Goal: Task Accomplishment & Management: Use online tool/utility

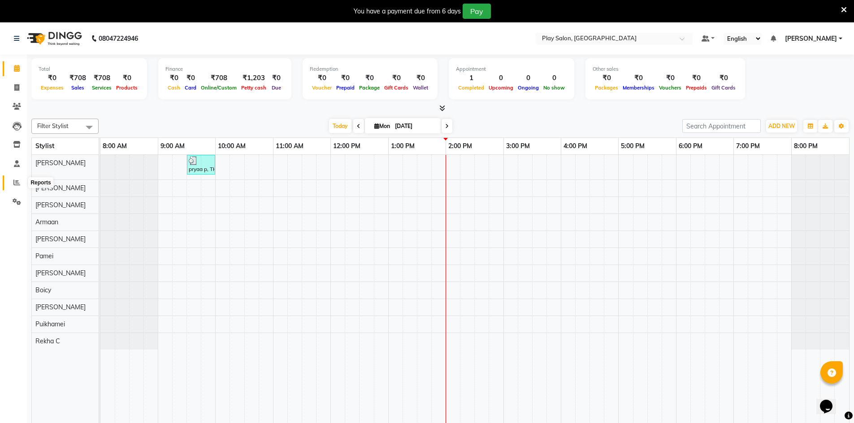
click at [18, 185] on icon at bounding box center [16, 182] width 7 height 7
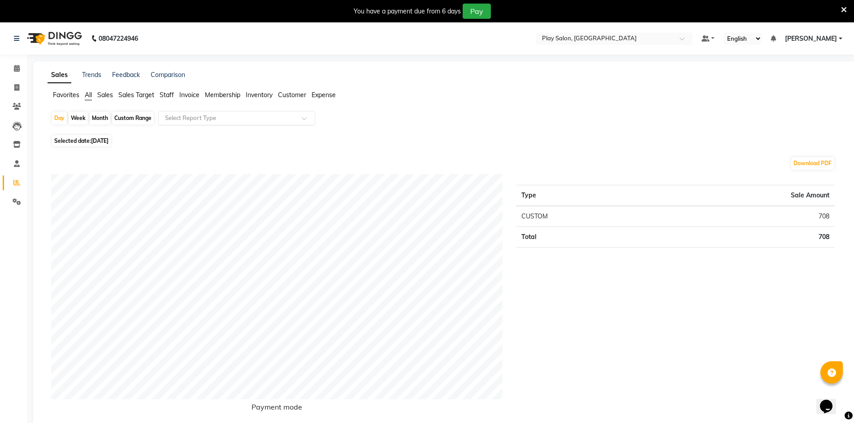
click at [183, 121] on input "text" at bounding box center [227, 118] width 129 height 9
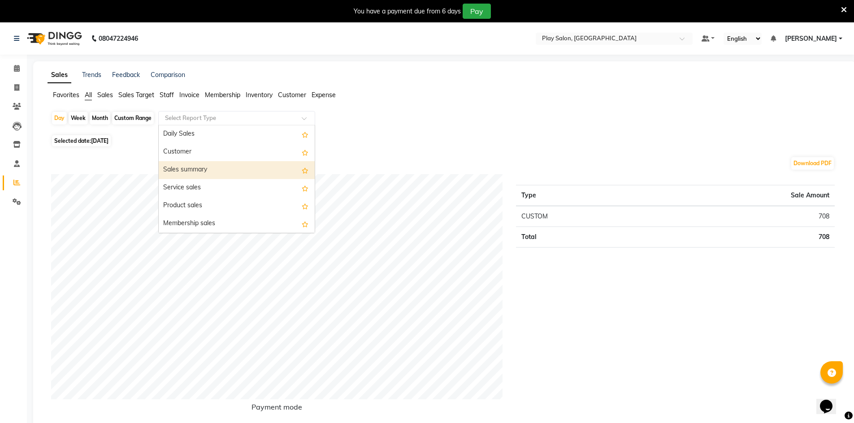
click at [184, 171] on div "Sales summary" at bounding box center [237, 170] width 156 height 18
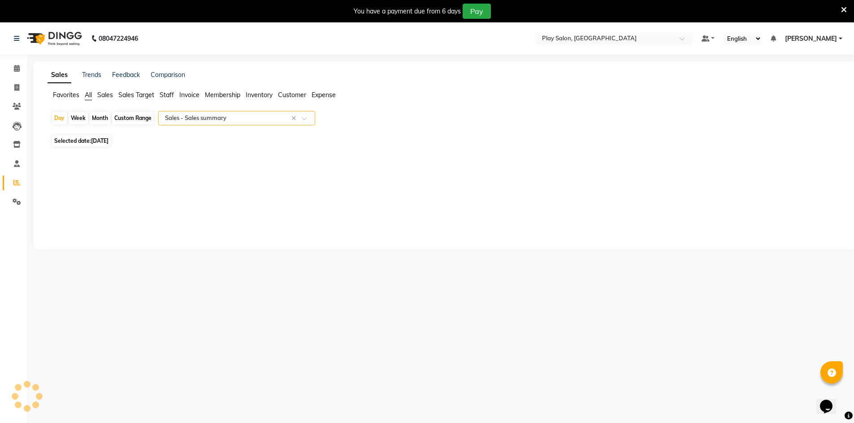
select select "filtered_report"
select select "csv"
click at [108, 142] on span "[DATE]" at bounding box center [99, 141] width 17 height 7
select select "9"
select select "2025"
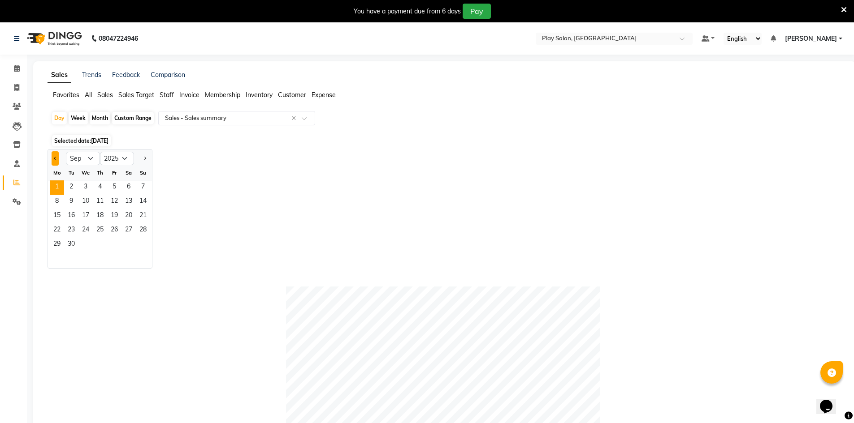
click at [52, 157] on button "Previous month" at bounding box center [55, 158] width 7 height 14
select select "8"
click at [125, 241] on span "30" at bounding box center [128, 245] width 14 height 14
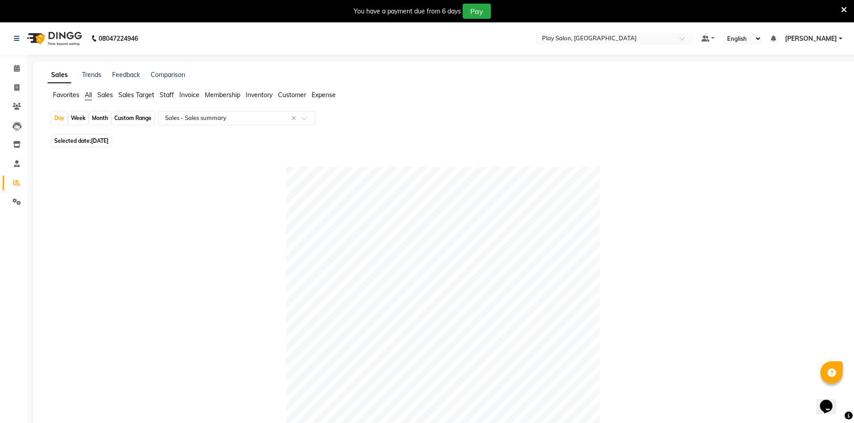
click at [148, 97] on span "Sales Target" at bounding box center [136, 95] width 36 height 8
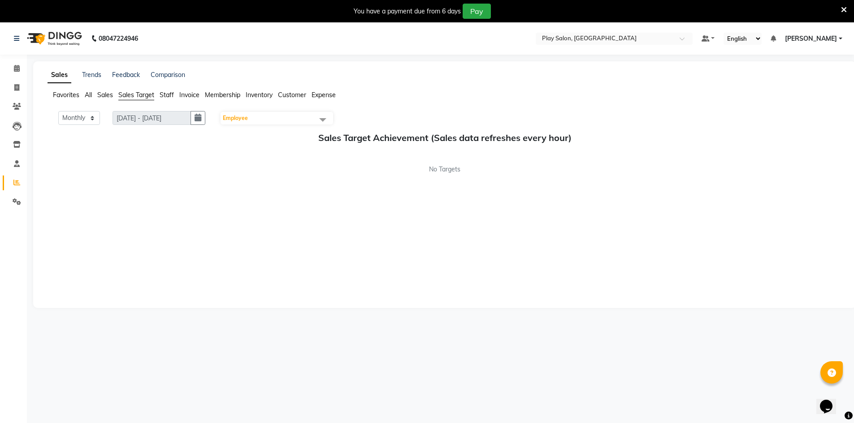
click at [238, 114] on span "Employee" at bounding box center [276, 118] width 112 height 13
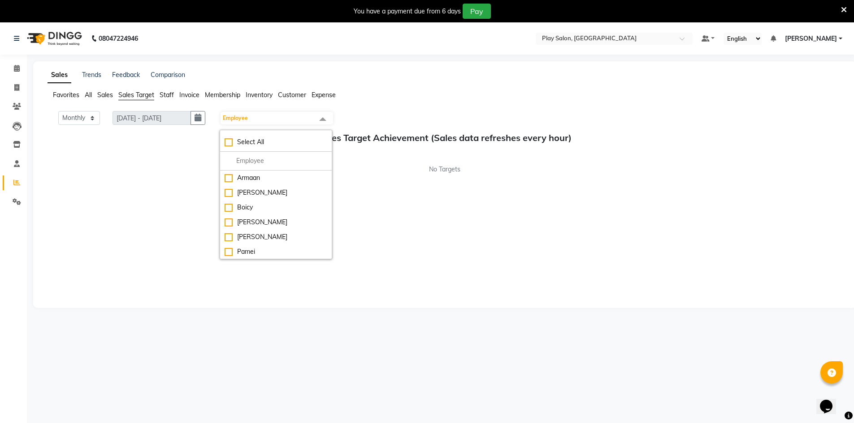
click at [182, 92] on span "Invoice" at bounding box center [189, 95] width 20 height 8
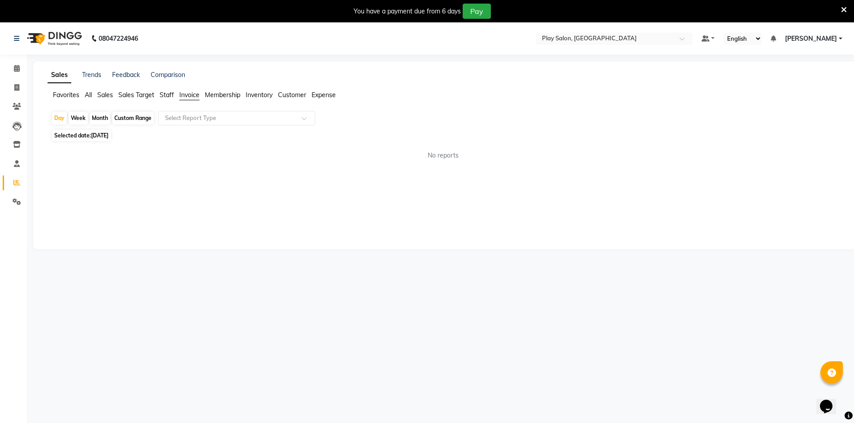
click at [170, 95] on span "Staff" at bounding box center [167, 95] width 14 height 8
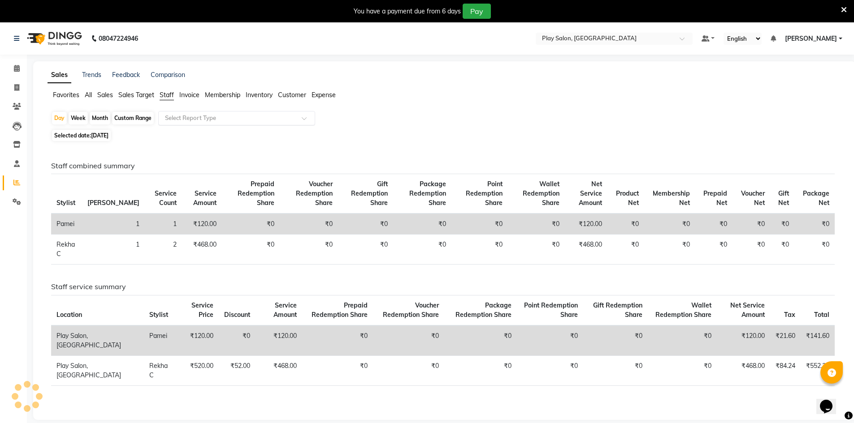
click at [192, 114] on div "Select Report Type" at bounding box center [236, 118] width 157 height 14
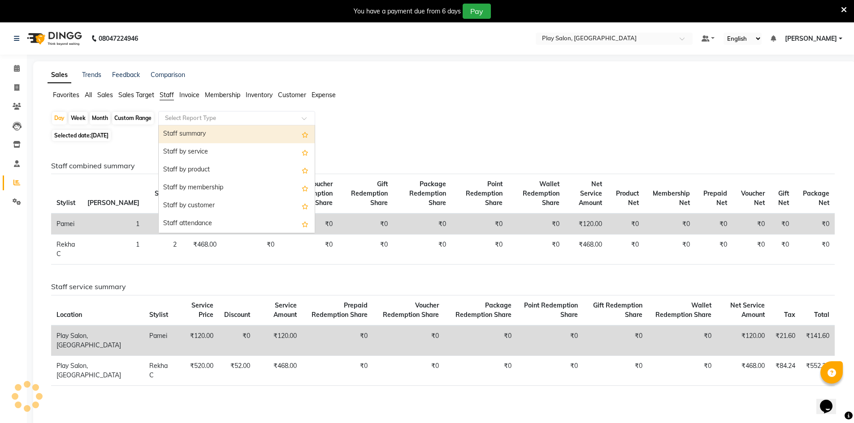
drag, startPoint x: 194, startPoint y: 147, endPoint x: 193, endPoint y: 138, distance: 9.1
click at [193, 138] on div "Staff summary Staff by service Staff by product Staff by membership Staff by cu…" at bounding box center [237, 295] width 156 height 341
click at [193, 138] on div "Staff summary" at bounding box center [237, 134] width 156 height 18
select select "filtered_report"
select select "csv"
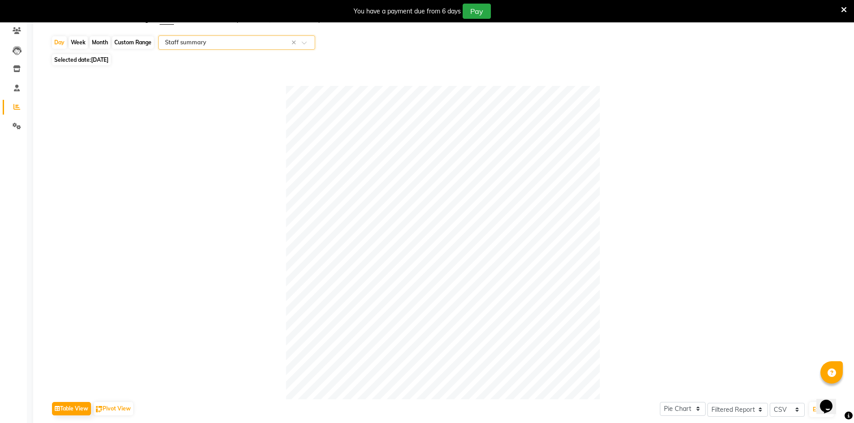
scroll to position [90, 0]
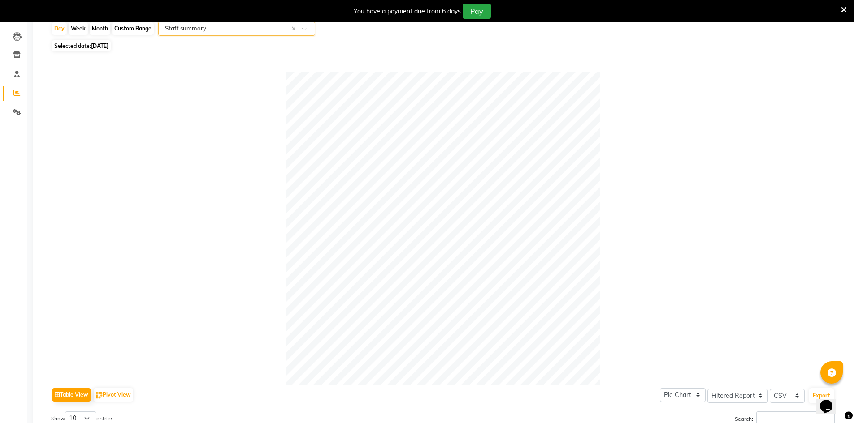
click at [108, 47] on span "[DATE]" at bounding box center [99, 46] width 17 height 7
select select "8"
select select "2025"
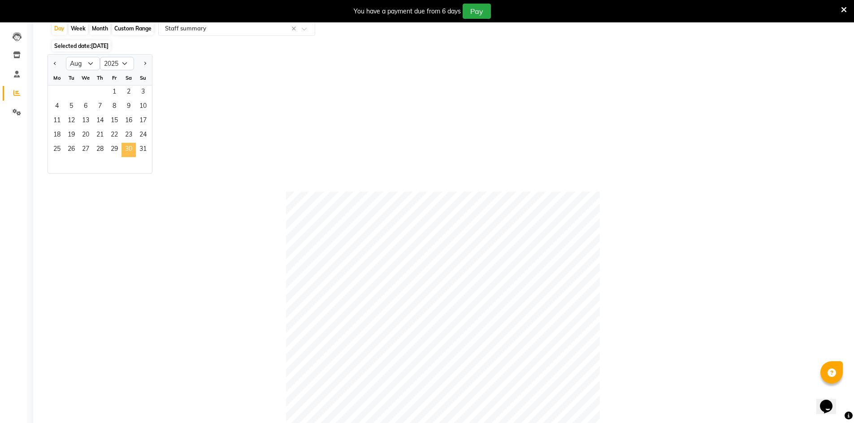
click at [130, 146] on span "30" at bounding box center [128, 150] width 14 height 14
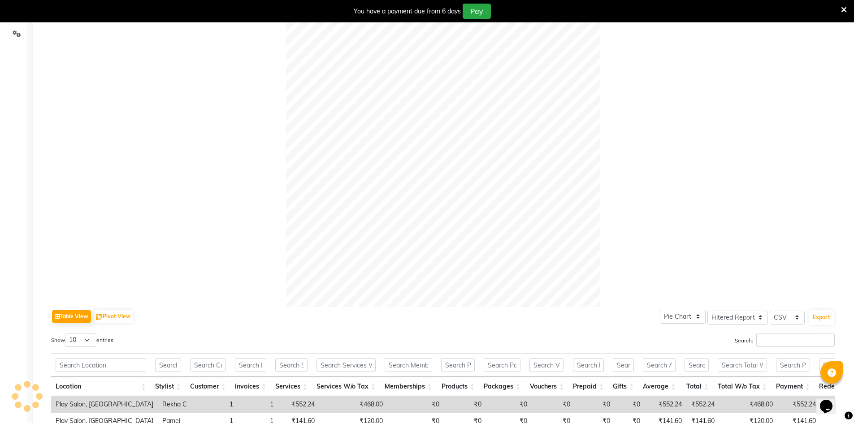
scroll to position [255, 0]
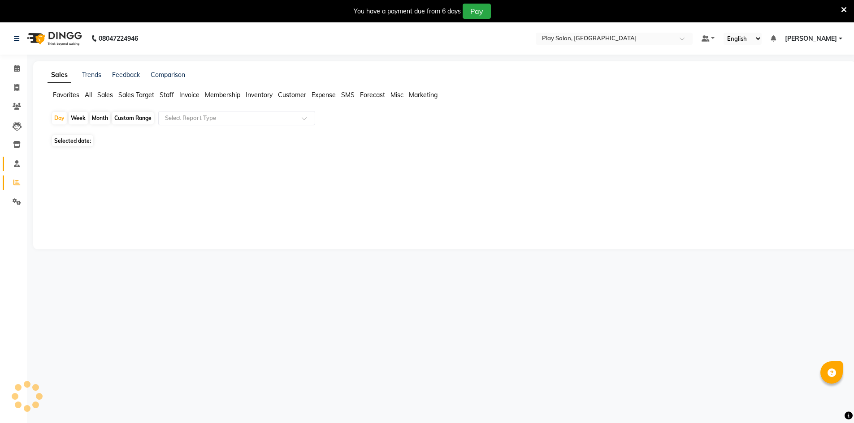
select select "en"
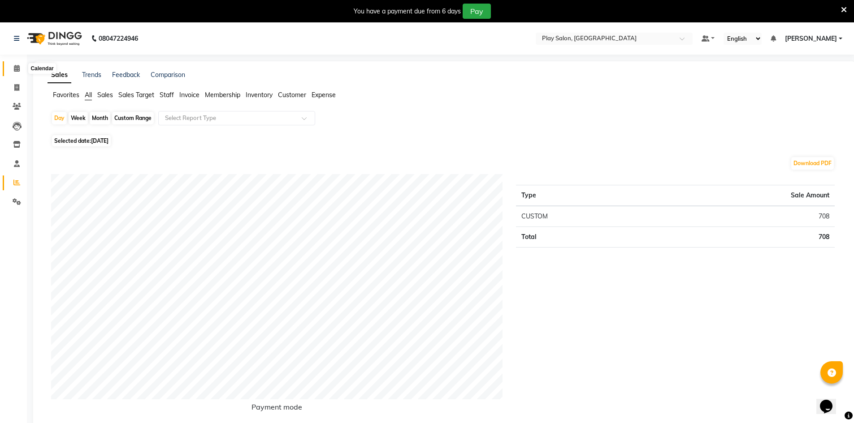
click at [13, 65] on span at bounding box center [17, 69] width 16 height 10
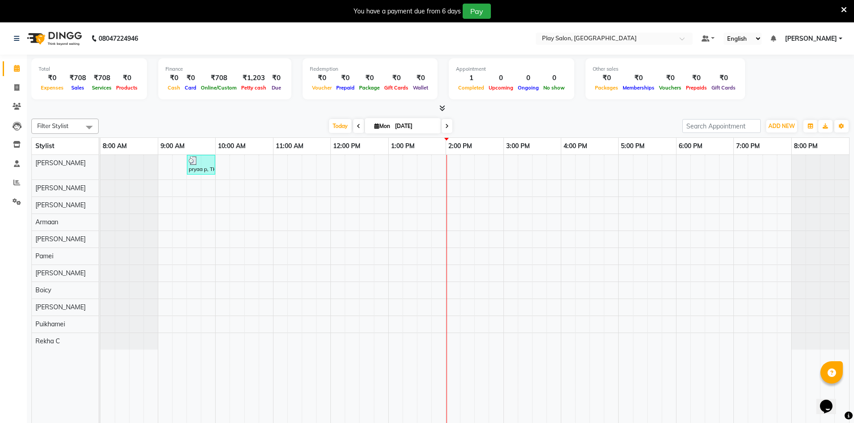
click at [358, 127] on icon at bounding box center [359, 126] width 4 height 5
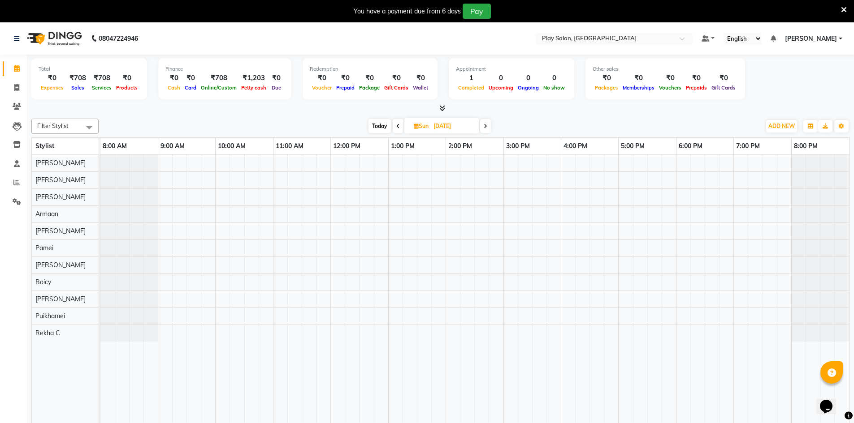
click at [397, 126] on icon at bounding box center [398, 126] width 4 height 5
type input "[DATE]"
